Goal: Book appointment/travel/reservation

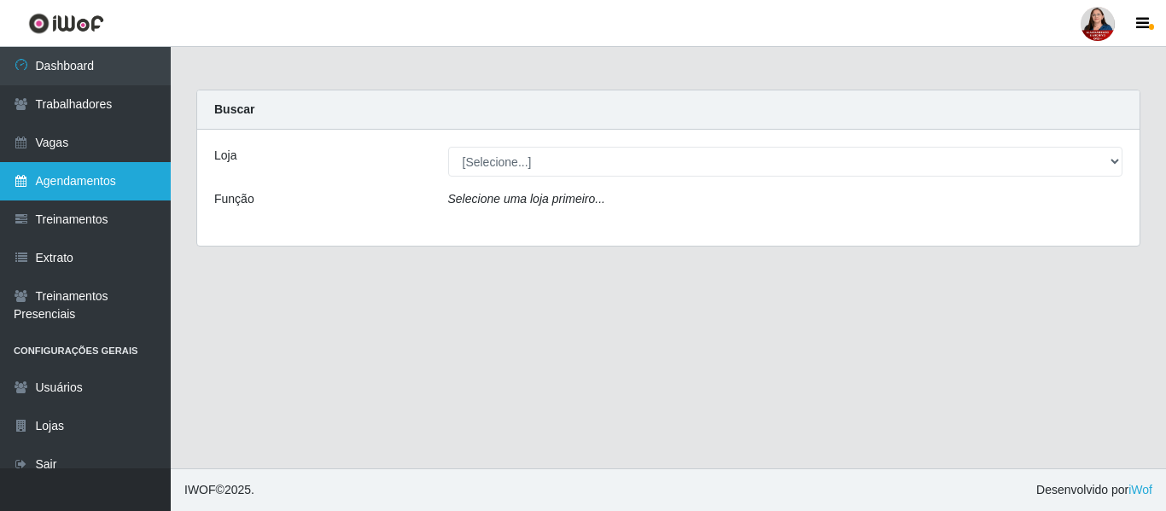
click at [108, 178] on link "Agendamentos" at bounding box center [85, 181] width 171 height 38
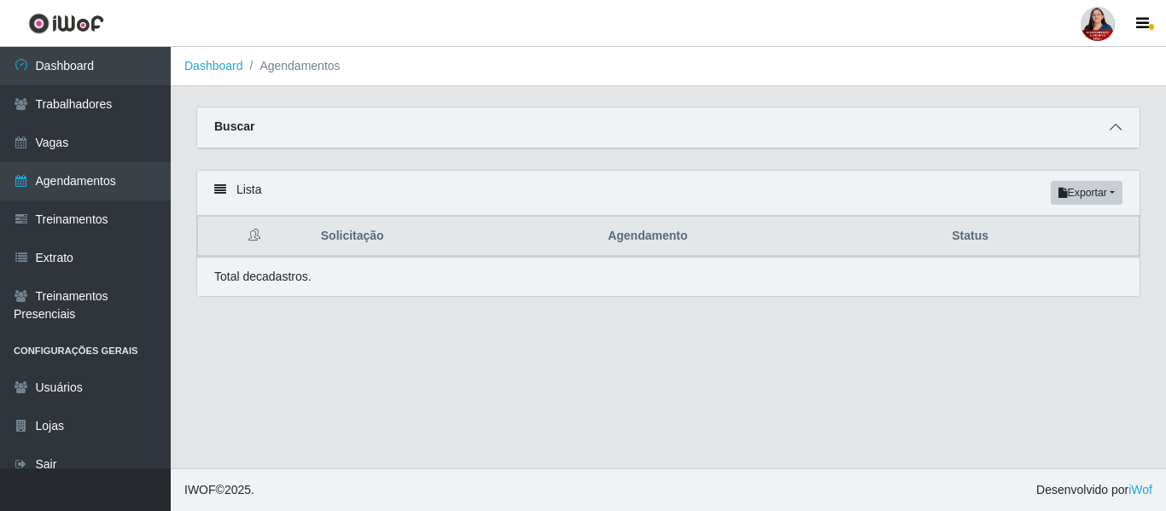
click at [1116, 123] on icon at bounding box center [1115, 127] width 12 height 12
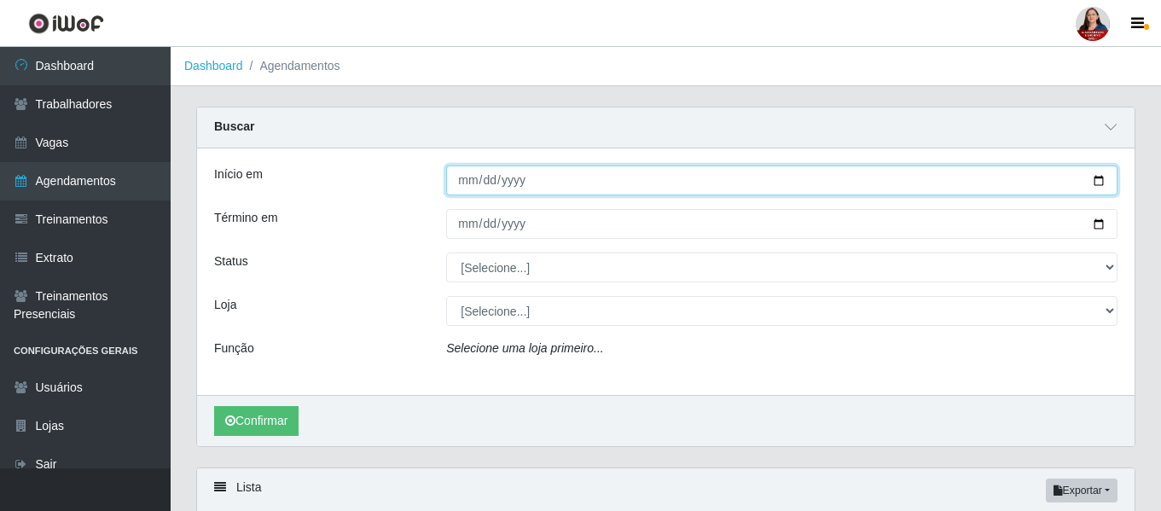
click at [1099, 180] on input "Início em" at bounding box center [782, 181] width 672 height 30
type input "[DATE]"
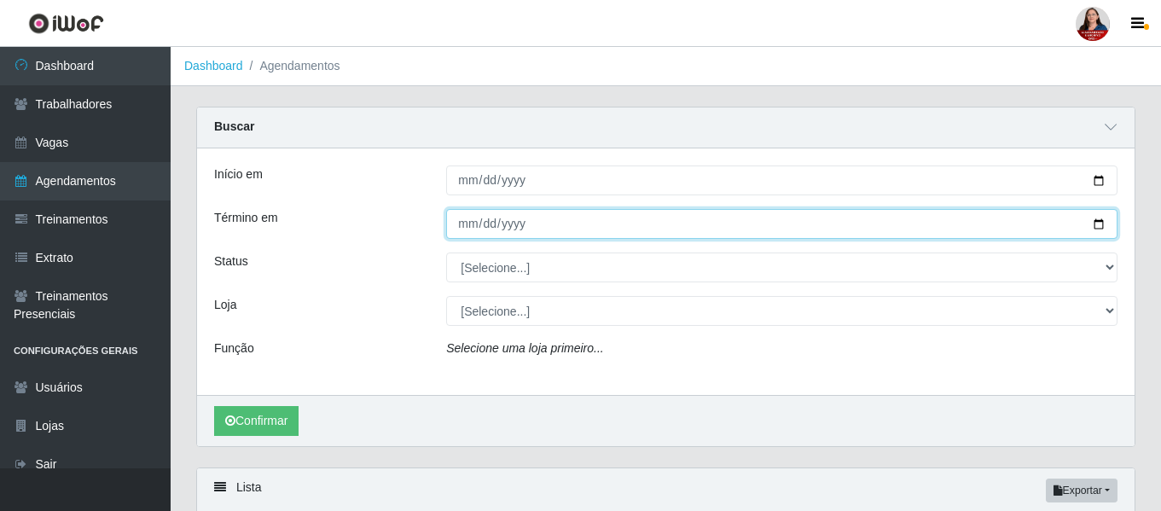
click at [1099, 230] on input "Término em" at bounding box center [782, 224] width 672 height 30
type input "[DATE]"
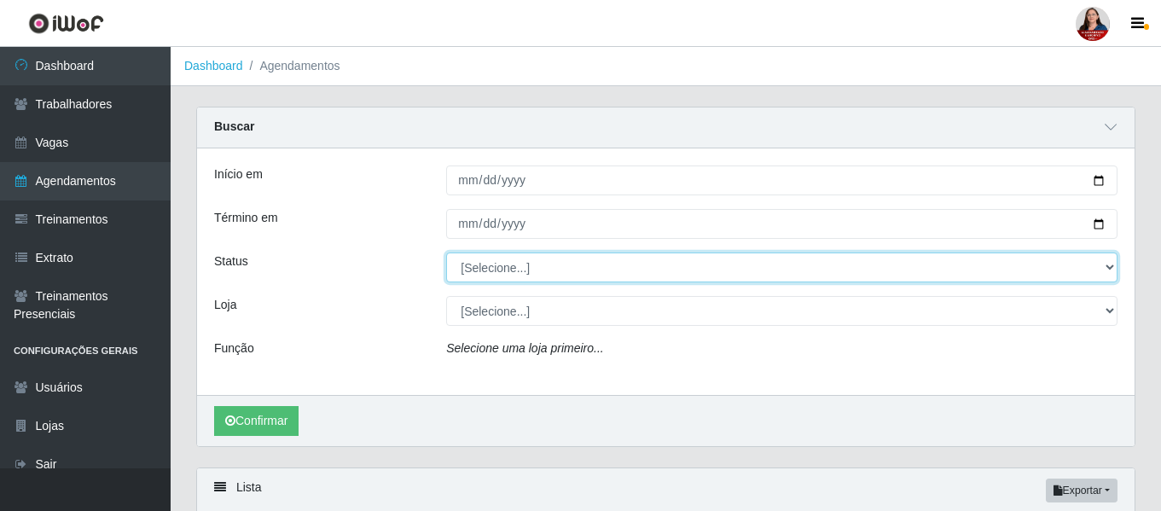
click at [1109, 268] on select "[Selecione...] AGENDADO AGUARDANDO LIBERAR EM ANDAMENTO EM REVISÃO FINALIZADO C…" at bounding box center [782, 268] width 672 height 30
select select "AGENDADO"
click at [446, 253] on select "[Selecione...] AGENDADO AGUARDANDO LIBERAR EM ANDAMENTO EM REVISÃO FINALIZADO C…" at bounding box center [782, 268] width 672 height 30
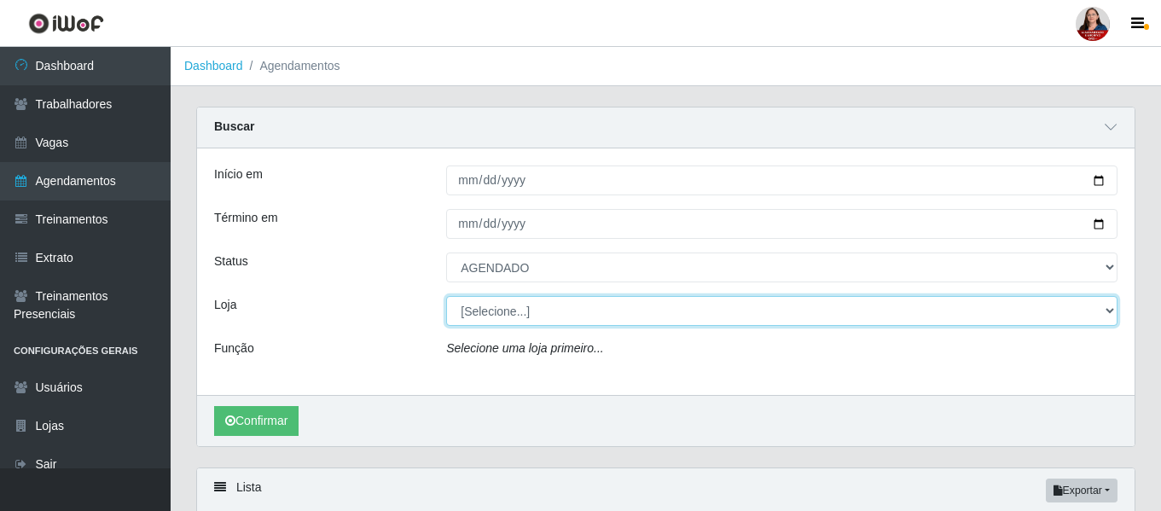
click at [1109, 319] on select "[Selecione...] Hiper [GEOGRAPHIC_DATA] - [GEOGRAPHIC_DATA][PERSON_NAME] Hiper […" at bounding box center [782, 311] width 672 height 30
select select "515"
click at [446, 297] on select "[Selecione...] Hiper [GEOGRAPHIC_DATA] - [GEOGRAPHIC_DATA][PERSON_NAME] Hiper […" at bounding box center [782, 311] width 672 height 30
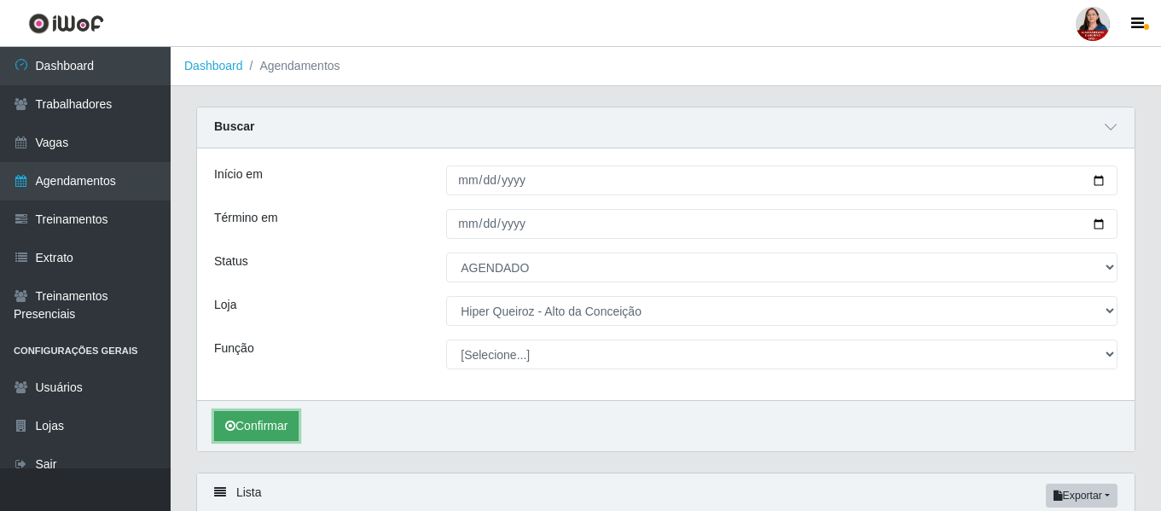
click at [268, 423] on button "Confirmar" at bounding box center [256, 426] width 84 height 30
click at [1110, 130] on icon at bounding box center [1111, 127] width 12 height 12
